Goal: Obtain resource: Obtain resource

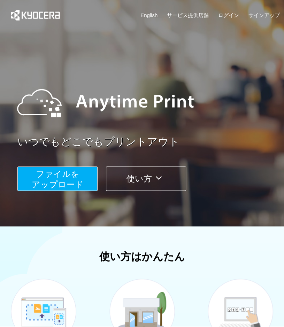
click at [70, 180] on span "ファイルを ​​アップロード" at bounding box center [58, 179] width 52 height 20
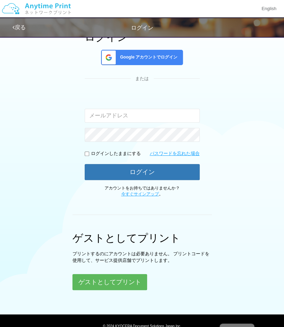
scroll to position [88, 0]
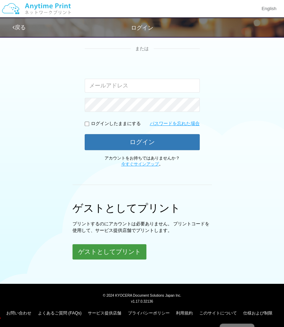
click at [137, 255] on button "ゲストとしてプリント" at bounding box center [109, 251] width 74 height 15
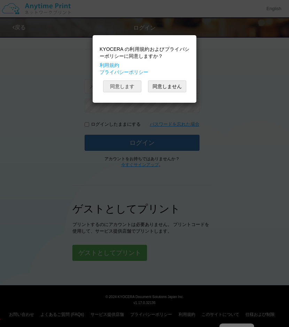
click at [126, 85] on button "同意します" at bounding box center [122, 86] width 38 height 12
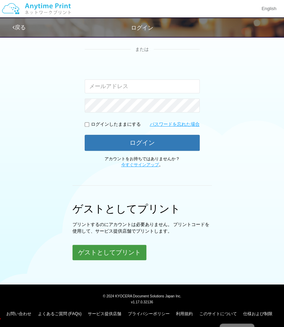
click at [91, 252] on button "ゲストとしてプリント" at bounding box center [109, 252] width 74 height 15
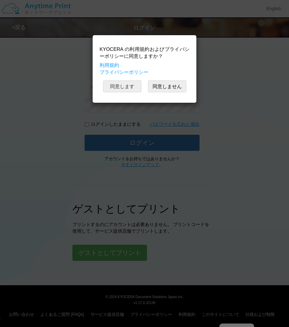
click at [125, 87] on button "同意します" at bounding box center [122, 86] width 38 height 12
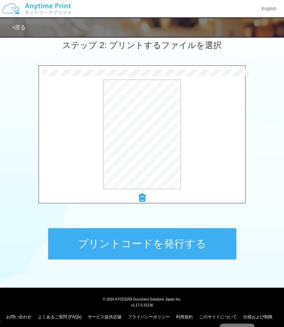
scroll to position [202, 0]
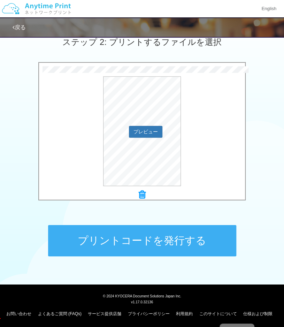
click at [202, 158] on div "プレビュー" at bounding box center [142, 131] width 206 height 110
click at [128, 244] on button "プリントコードを発行する" at bounding box center [142, 240] width 188 height 31
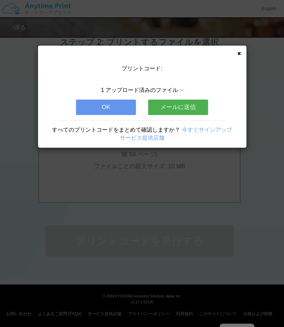
scroll to position [0, 0]
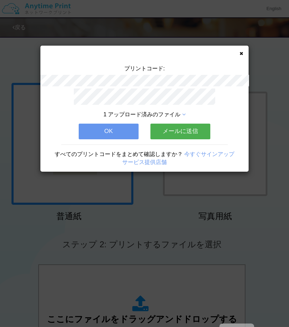
click at [116, 128] on button "OK" at bounding box center [109, 131] width 60 height 15
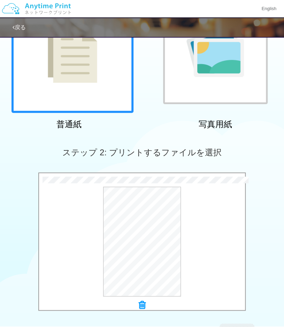
scroll to position [131, 0]
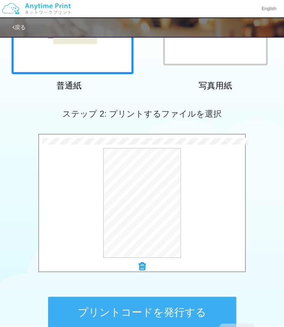
click at [158, 312] on button "プリントコードを発行する" at bounding box center [142, 312] width 188 height 31
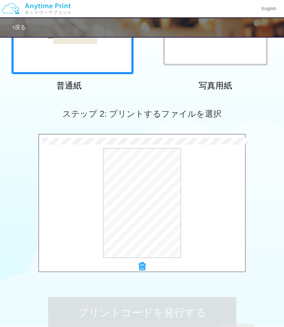
scroll to position [0, 0]
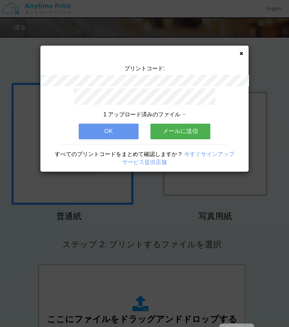
click at [113, 128] on button "OK" at bounding box center [109, 131] width 60 height 15
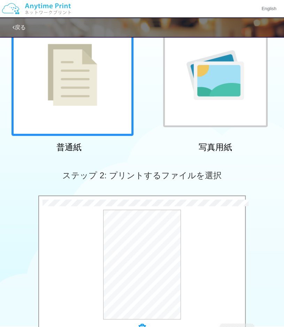
click at [156, 310] on div "× 03　合同ゼミナール_事前準備について.pdf プレビュー" at bounding box center [142, 265] width 206 height 133
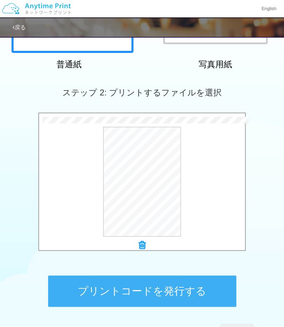
scroll to position [156, 0]
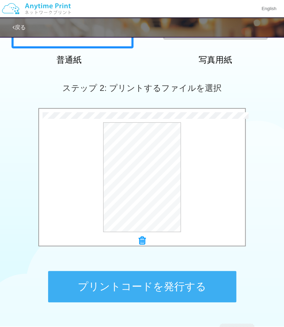
click at [165, 293] on button "プリントコードを発行する" at bounding box center [142, 286] width 188 height 31
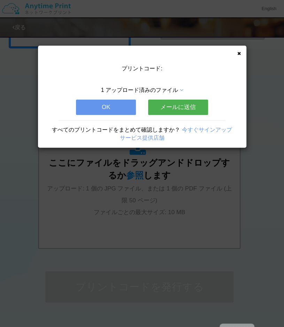
scroll to position [0, 0]
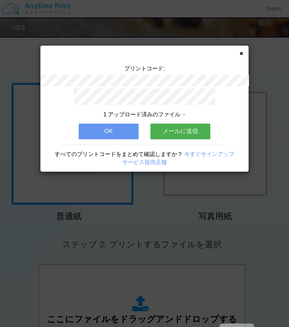
click at [240, 51] on icon at bounding box center [240, 53] width 3 height 5
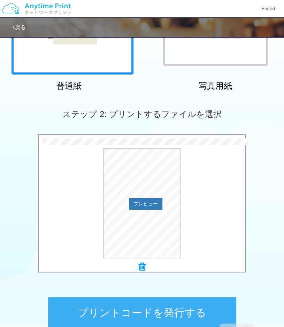
scroll to position [129, 0]
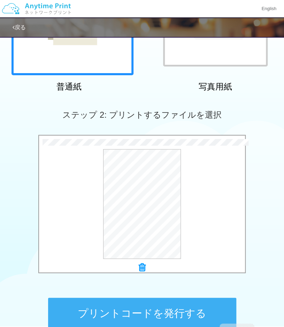
click at [146, 315] on button "プリントコードを発行する" at bounding box center [142, 313] width 188 height 31
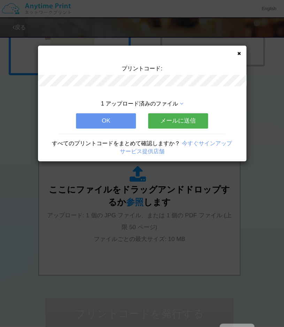
scroll to position [0, 0]
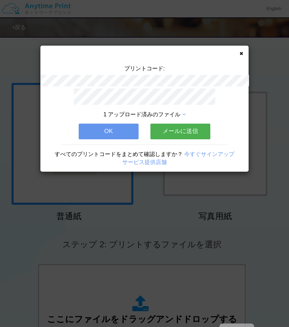
click at [115, 124] on button "OK" at bounding box center [109, 131] width 60 height 15
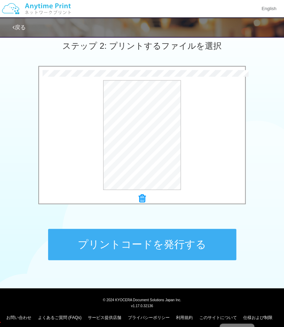
scroll to position [202, 0]
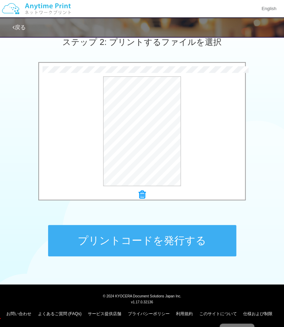
click at [124, 249] on button "プリントコードを発行する" at bounding box center [142, 240] width 188 height 31
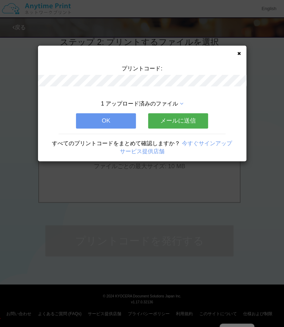
scroll to position [0, 0]
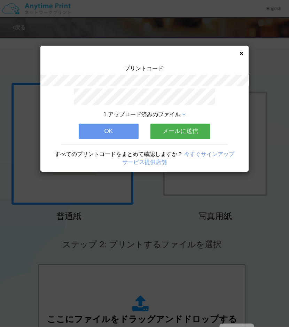
click at [103, 131] on button "OK" at bounding box center [109, 131] width 60 height 15
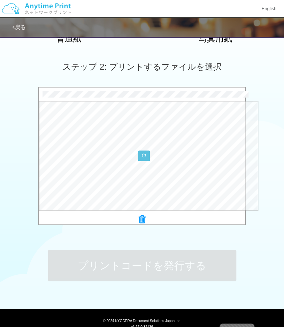
scroll to position [202, 0]
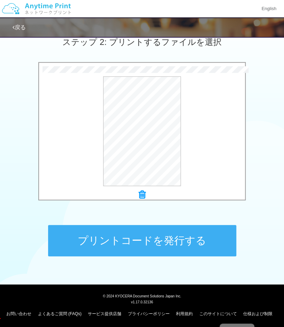
click at [125, 240] on button "プリントコードを発行する" at bounding box center [142, 240] width 188 height 31
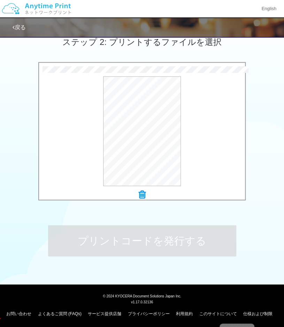
scroll to position [0, 0]
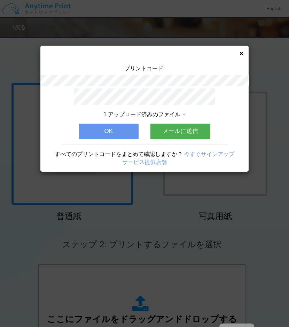
click at [121, 126] on button "OK" at bounding box center [109, 131] width 60 height 15
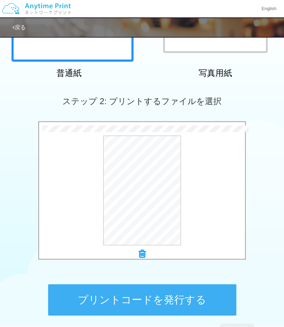
scroll to position [202, 0]
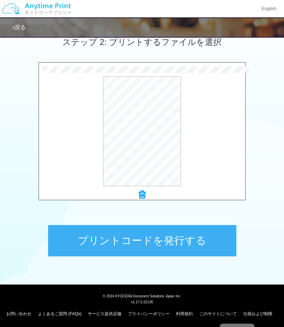
click at [108, 246] on button "プリントコードを発行する" at bounding box center [142, 240] width 188 height 31
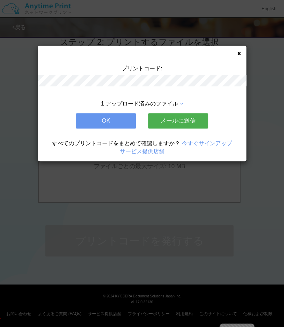
scroll to position [0, 0]
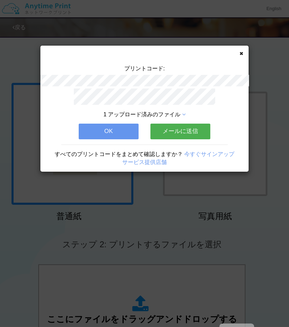
click at [111, 128] on button "OK" at bounding box center [109, 131] width 60 height 15
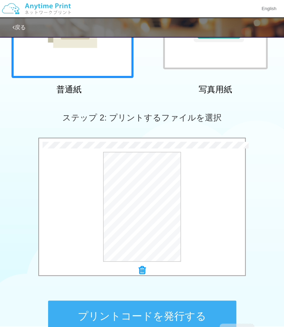
scroll to position [202, 0]
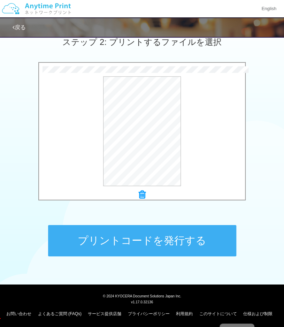
click at [100, 244] on button "プリントコードを発行する" at bounding box center [142, 240] width 188 height 31
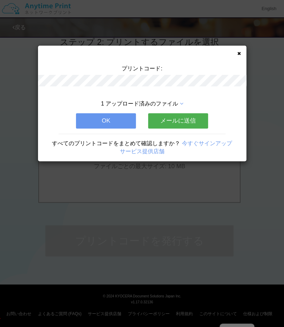
scroll to position [0, 0]
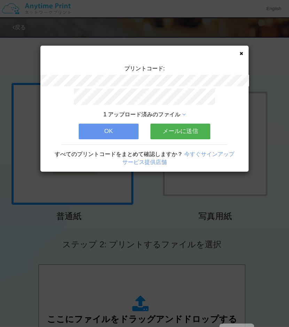
click at [107, 128] on button "OK" at bounding box center [109, 131] width 60 height 15
